Goal: Task Accomplishment & Management: Use online tool/utility

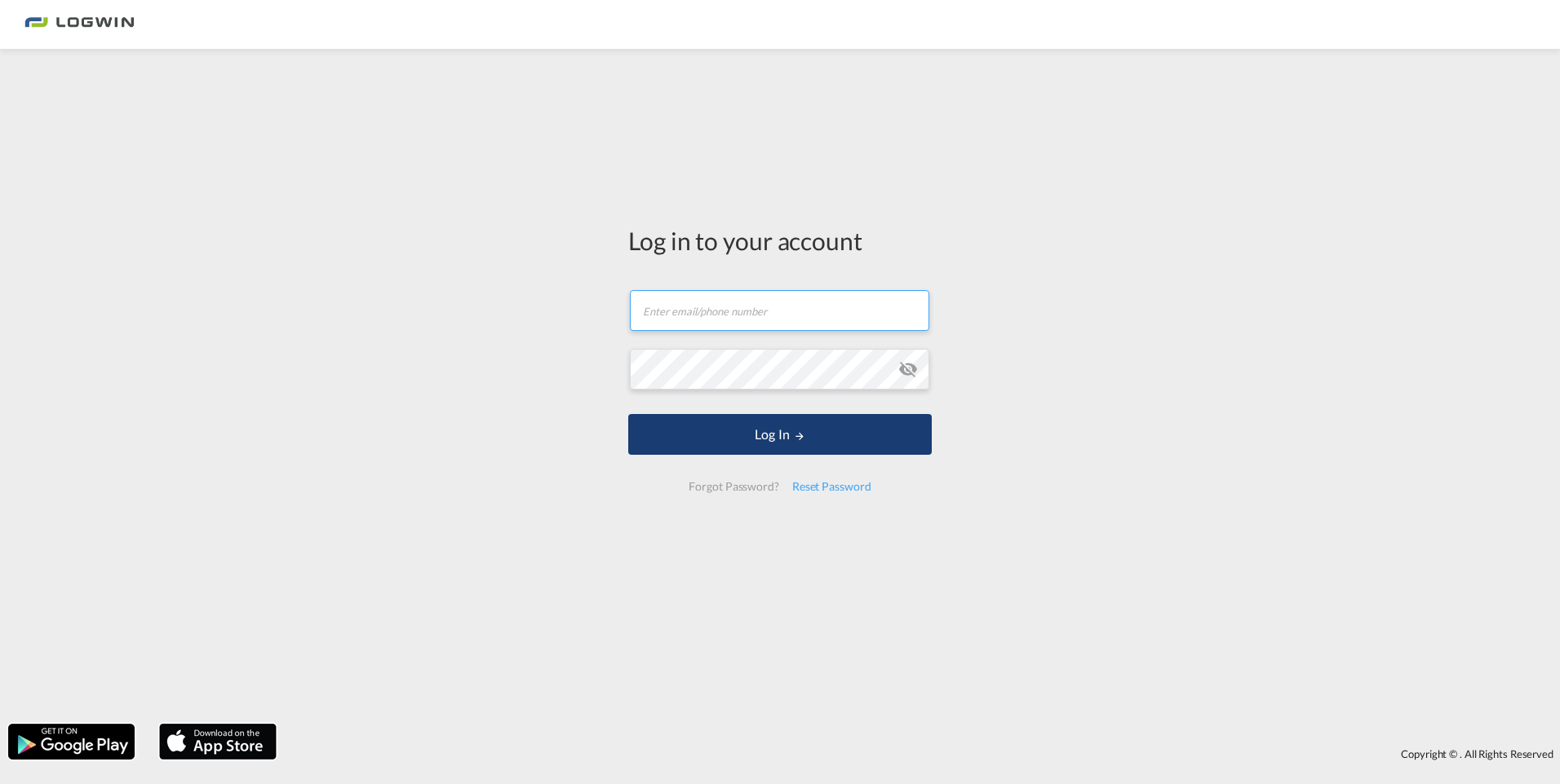
type input "[EMAIL_ADDRESS][DOMAIN_NAME]"
click at [717, 447] on button "Log In" at bounding box center [780, 435] width 304 height 41
